Goal: Check status: Check status

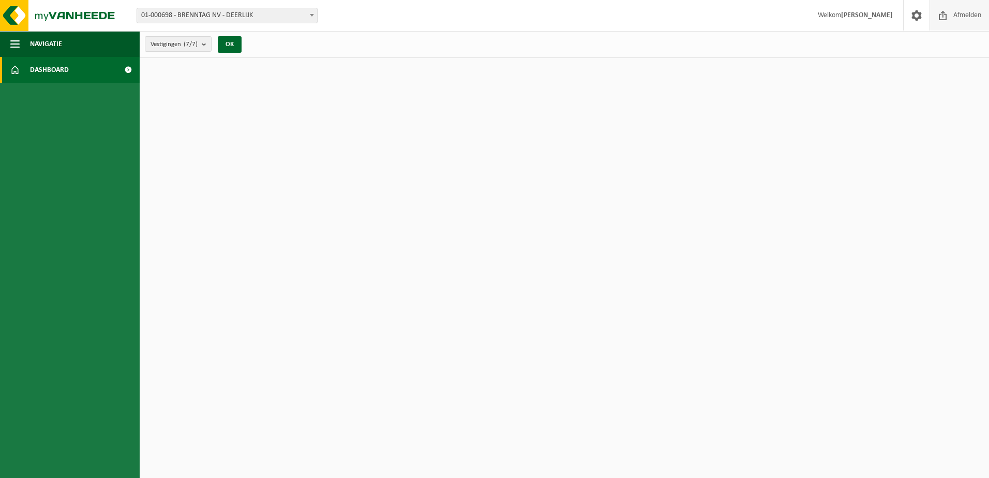
click at [969, 12] on span "Afmelden" at bounding box center [966, 15] width 33 height 31
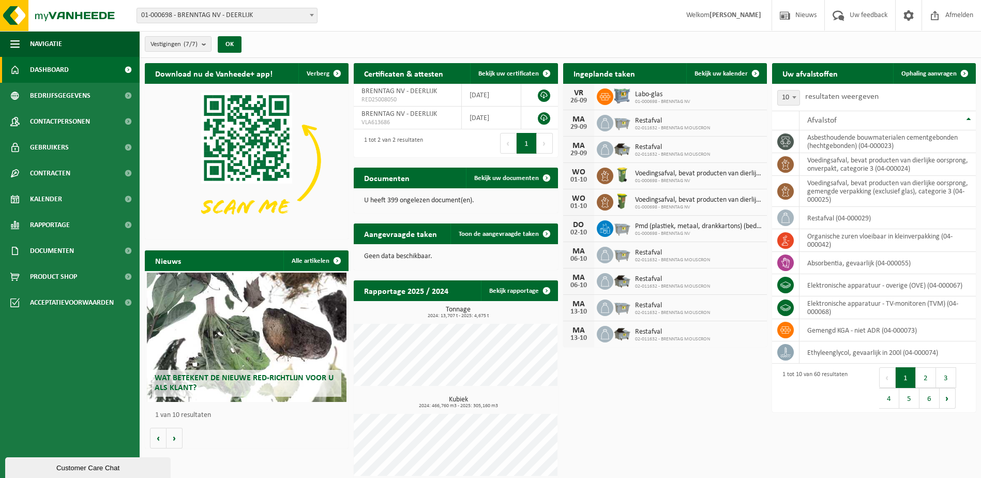
click at [677, 92] on span "Labo-glas" at bounding box center [662, 94] width 55 height 8
click at [681, 97] on span "Labo-glas" at bounding box center [662, 94] width 55 height 8
click at [607, 96] on icon at bounding box center [605, 97] width 10 height 10
click at [757, 72] on span at bounding box center [755, 73] width 21 height 21
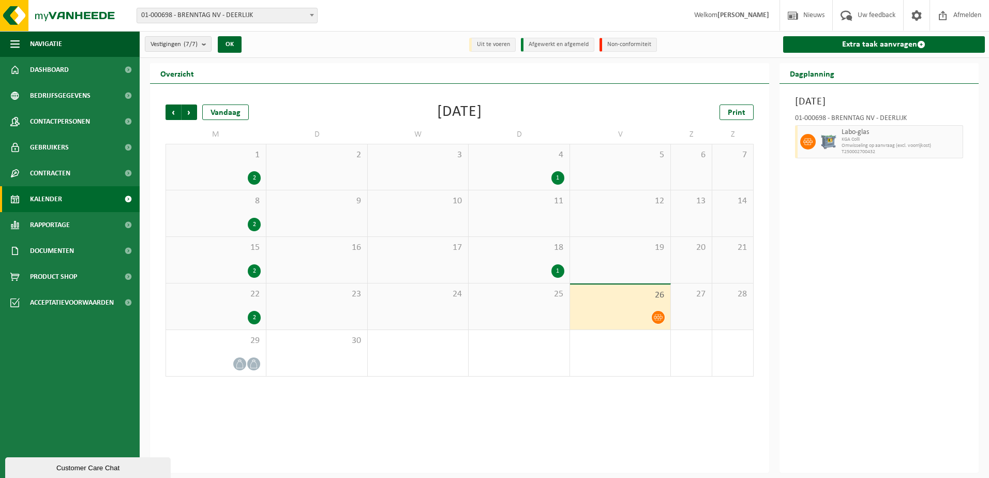
click at [658, 317] on icon at bounding box center [658, 317] width 9 height 9
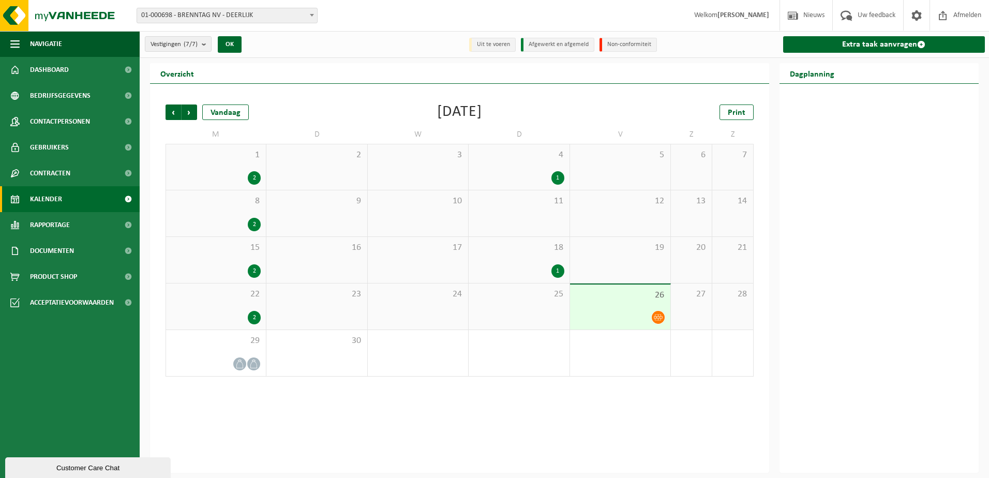
click at [658, 317] on icon at bounding box center [658, 317] width 9 height 9
drag, startPoint x: 658, startPoint y: 317, endPoint x: 871, endPoint y: 240, distance: 226.6
click at [871, 240] on div "[DATE] 01-000698 - BRENNTAG NV - DEERLIJK Labo-glas KGA Colli Omwisseling op aa…" at bounding box center [879, 278] width 200 height 389
click at [893, 143] on span "Omwisseling op aanvraag (excl. voorrijkost)" at bounding box center [900, 146] width 119 height 6
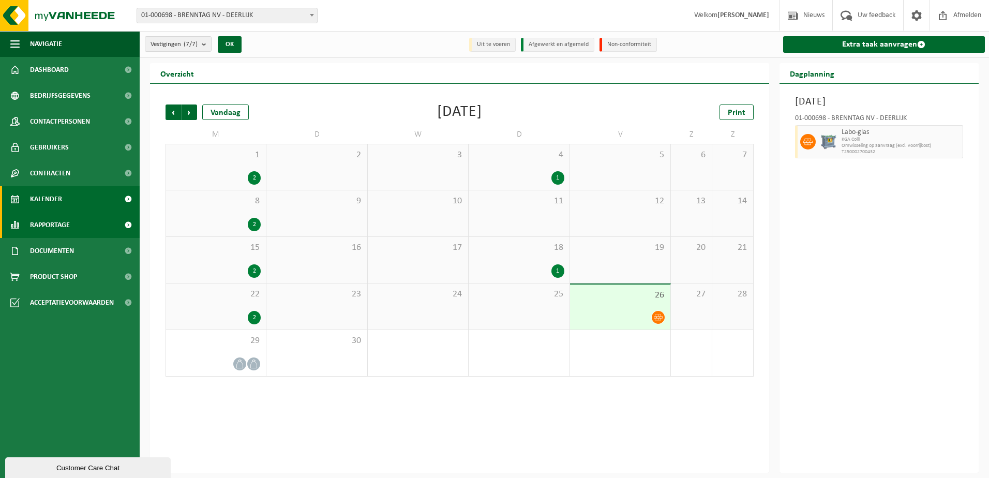
click at [76, 228] on link "Rapportage" at bounding box center [70, 225] width 140 height 26
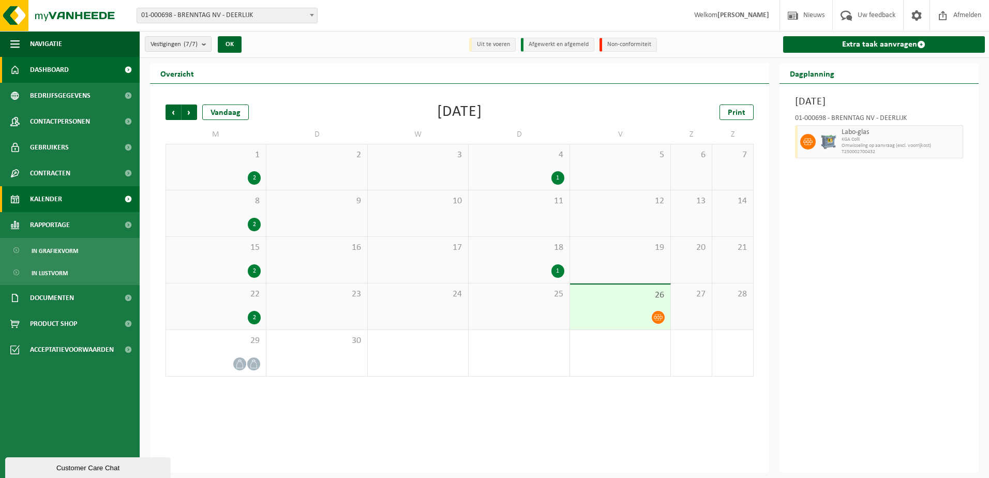
click at [41, 70] on span "Dashboard" at bounding box center [49, 70] width 39 height 26
